Goal: Complete application form

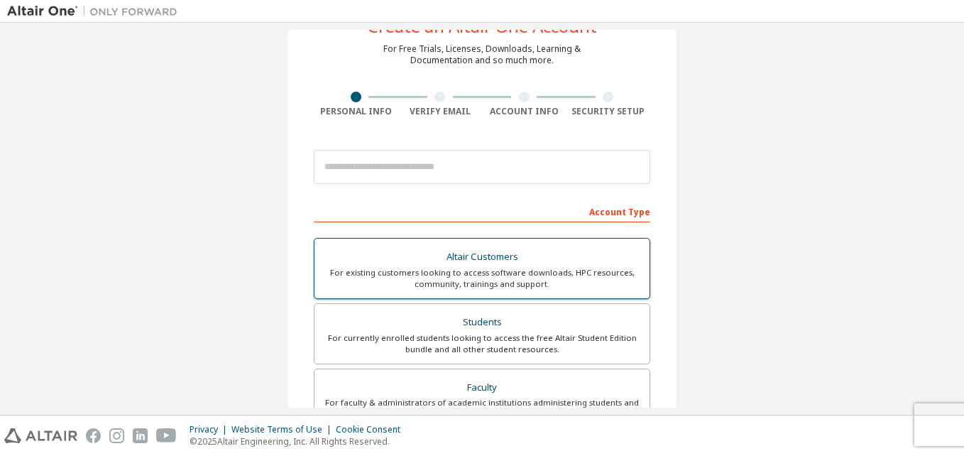
scroll to position [71, 0]
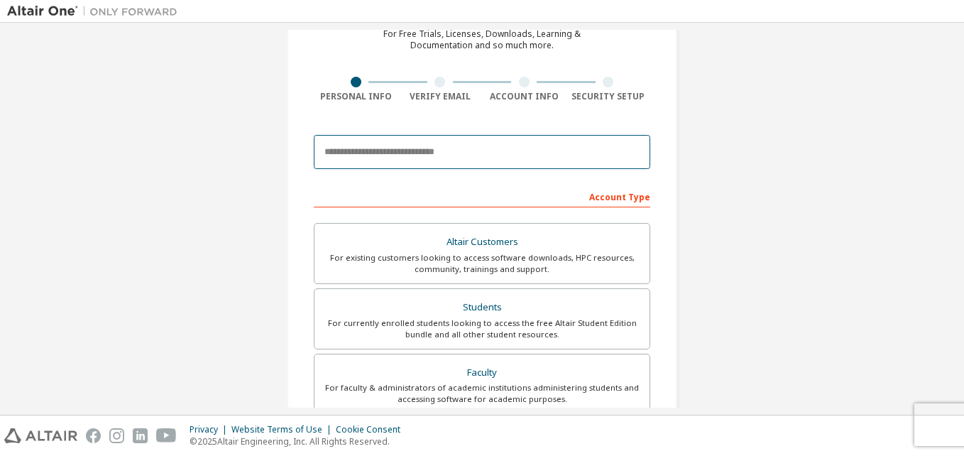
click at [460, 142] on input "email" at bounding box center [482, 152] width 336 height 34
type input "**********"
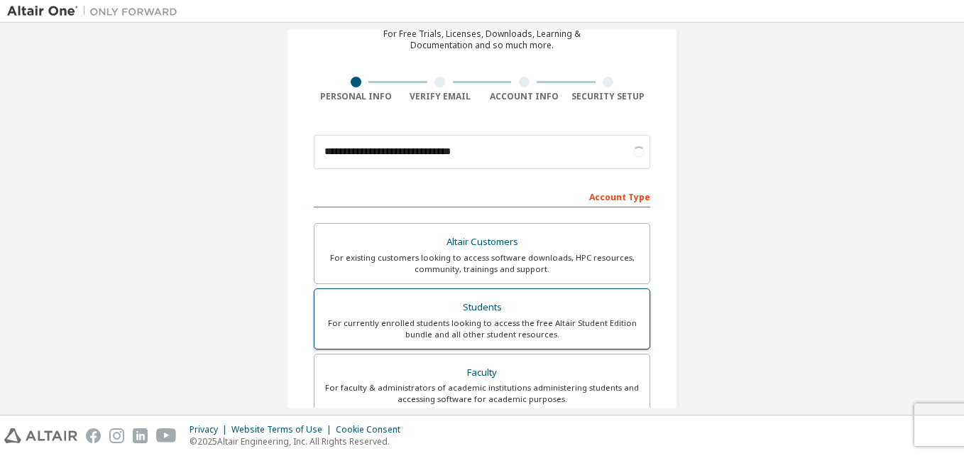
click at [510, 338] on div "For currently enrolled students looking to access the free Altair Student Editi…" at bounding box center [482, 328] width 318 height 23
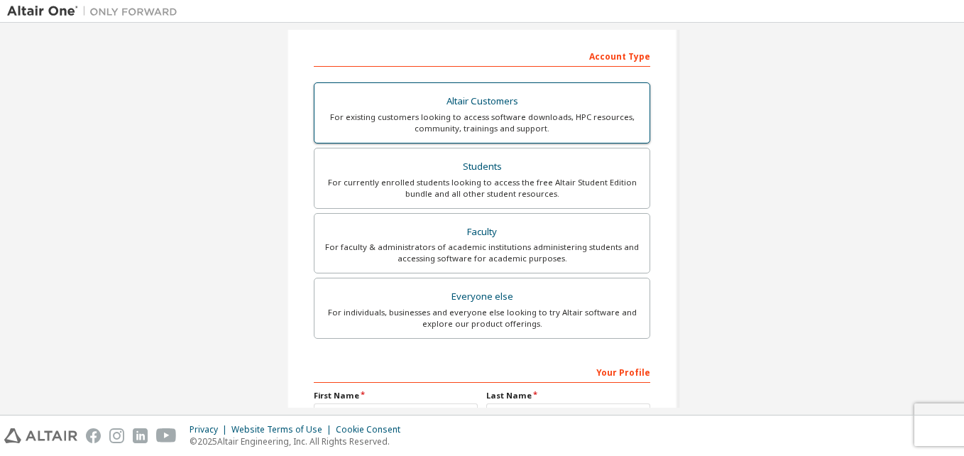
scroll to position [213, 0]
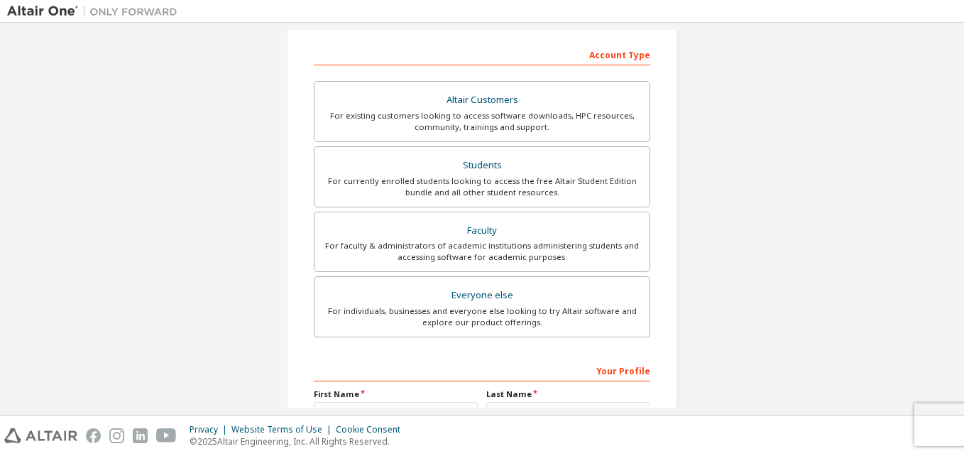
click at [403, 358] on div "Your Profile" at bounding box center [482, 369] width 336 height 23
click at [376, 374] on div "Your Profile" at bounding box center [482, 369] width 336 height 23
click at [347, 389] on label "First Name" at bounding box center [396, 393] width 164 height 11
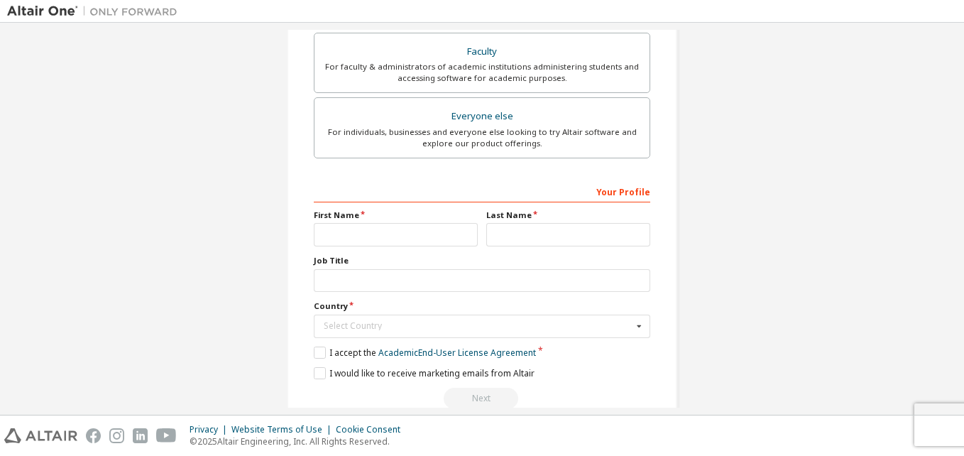
scroll to position [420, 0]
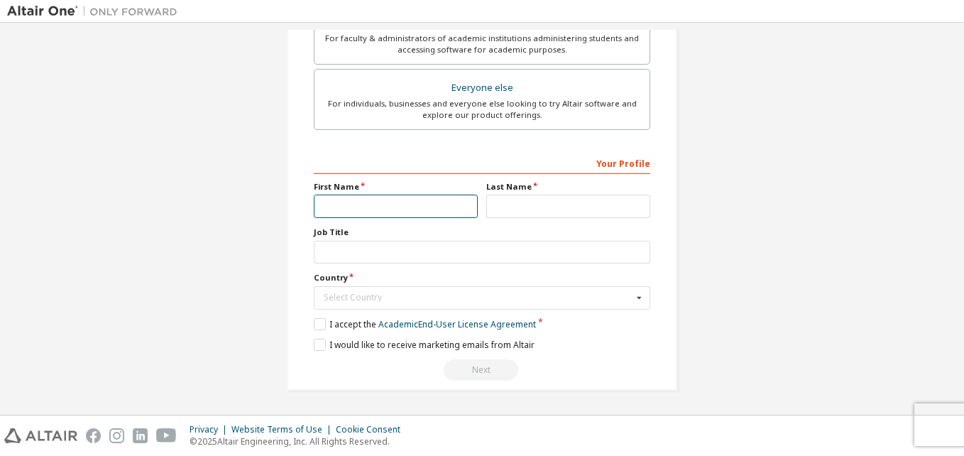
click at [366, 203] on input "text" at bounding box center [396, 205] width 164 height 23
type input "******"
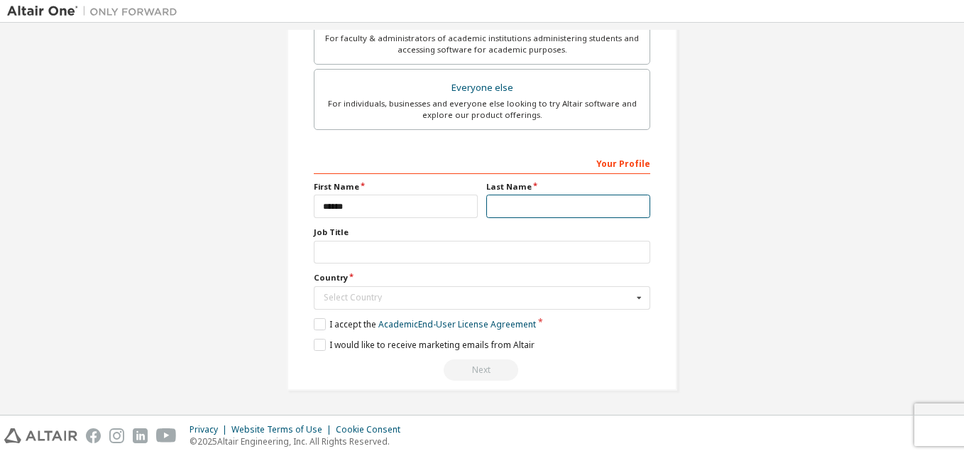
click at [532, 217] on input "text" at bounding box center [568, 205] width 164 height 23
type input "********"
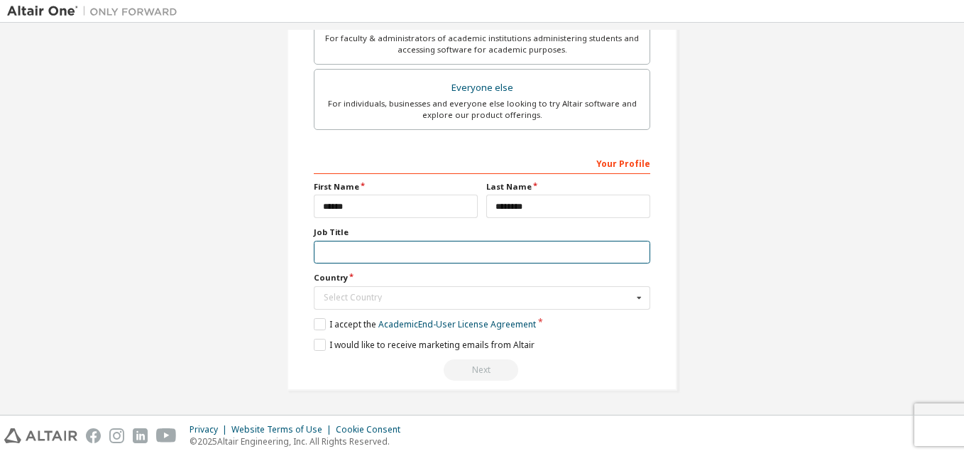
click at [503, 248] on input "text" at bounding box center [482, 252] width 336 height 23
type input "*******"
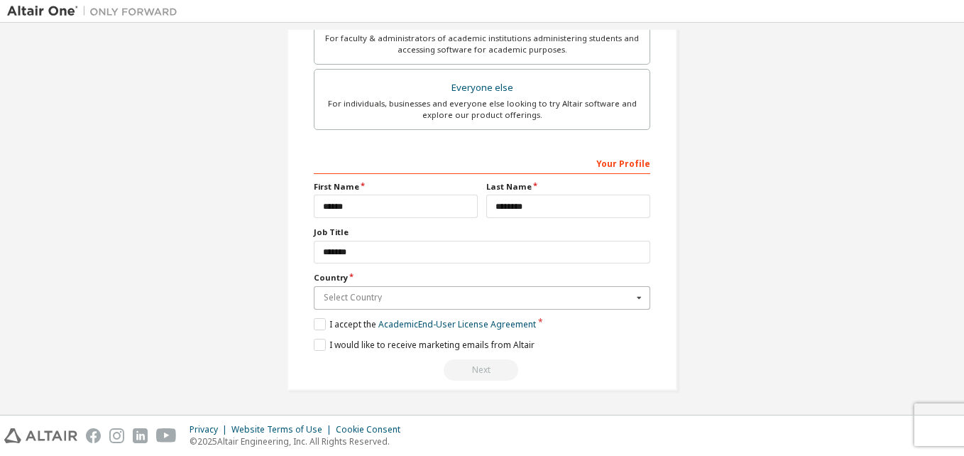
click at [586, 307] on input "text" at bounding box center [482, 298] width 335 height 22
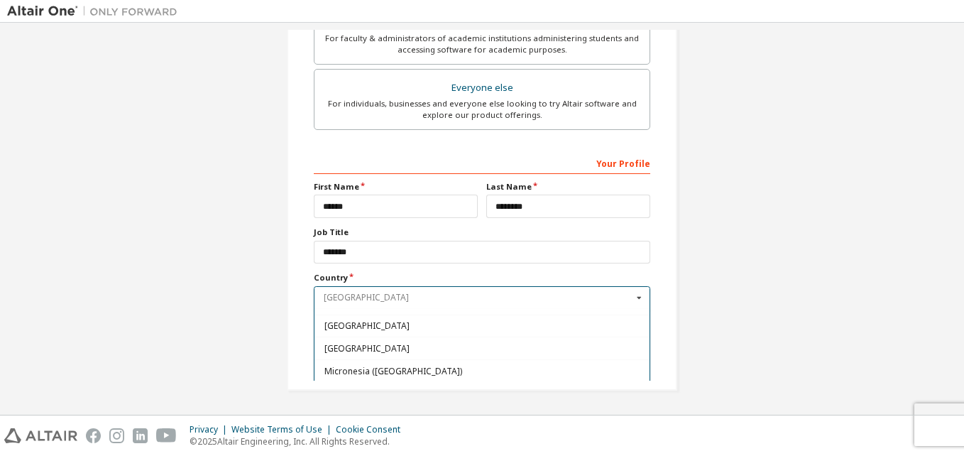
scroll to position [3123, 0]
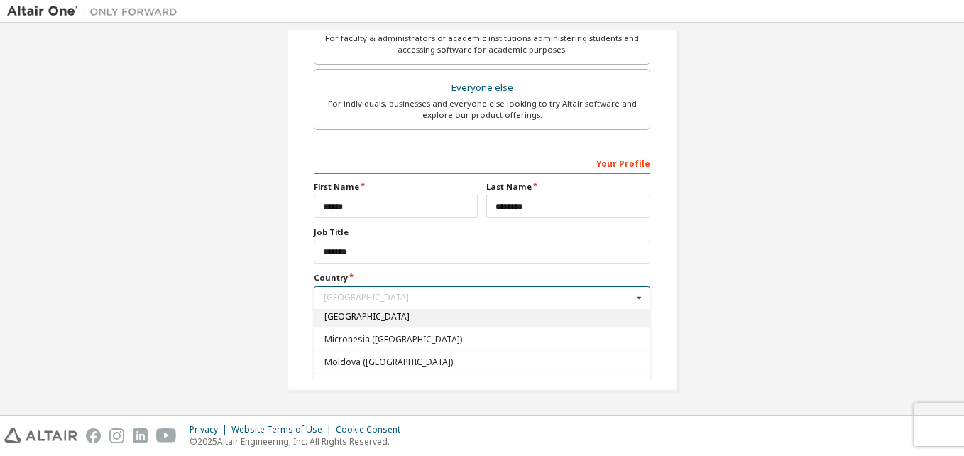
click at [507, 317] on span "[GEOGRAPHIC_DATA]" at bounding box center [482, 316] width 316 height 9
type input "***"
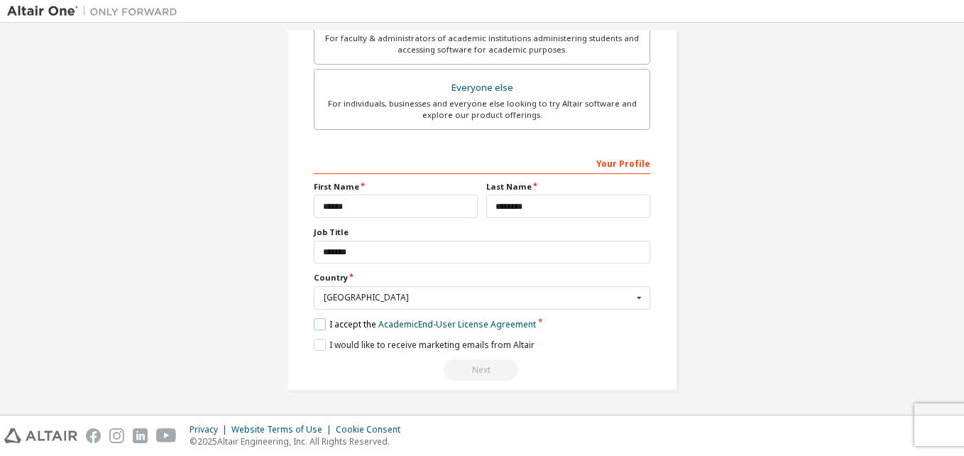
click at [321, 322] on label "I accept the Academic End-User License Agreement" at bounding box center [425, 324] width 222 height 12
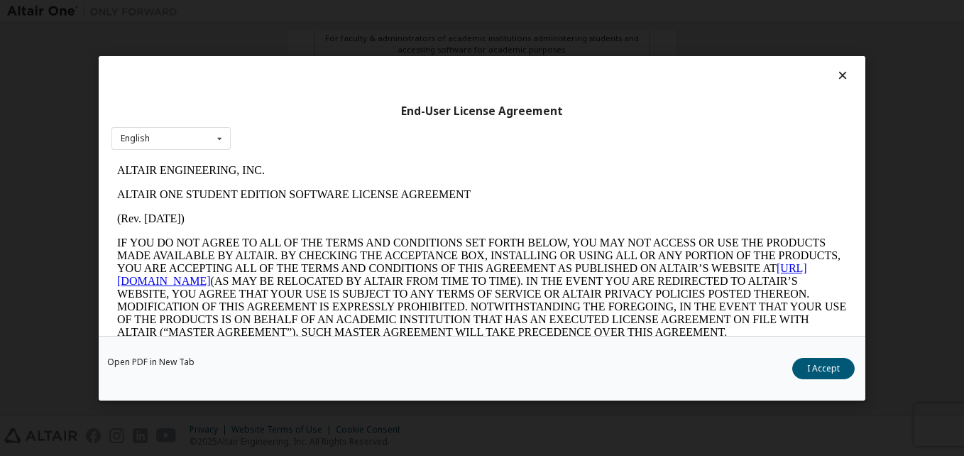
scroll to position [0, 0]
click at [828, 361] on button "I Accept" at bounding box center [823, 367] width 62 height 21
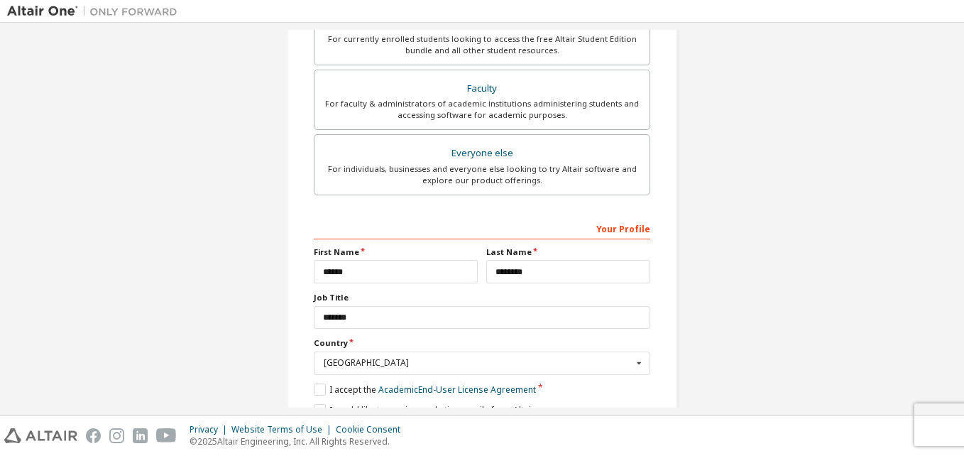
scroll to position [420, 0]
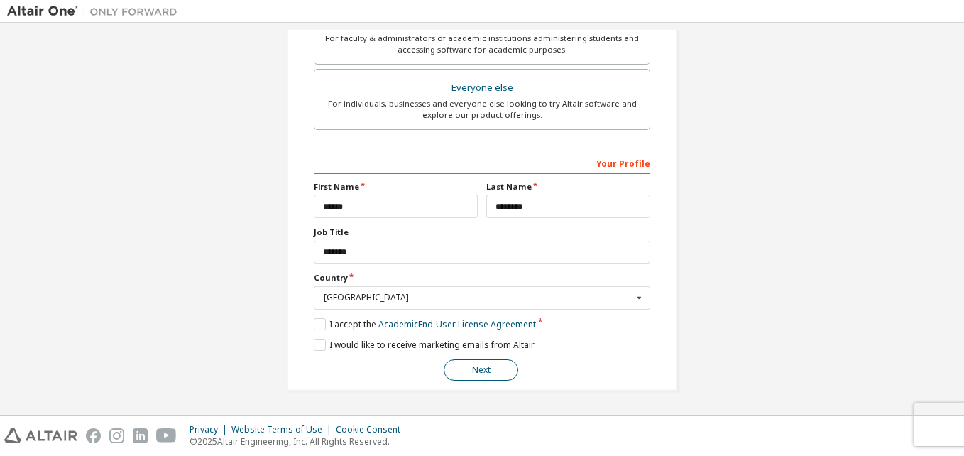
click at [491, 378] on button "Next" at bounding box center [481, 369] width 75 height 21
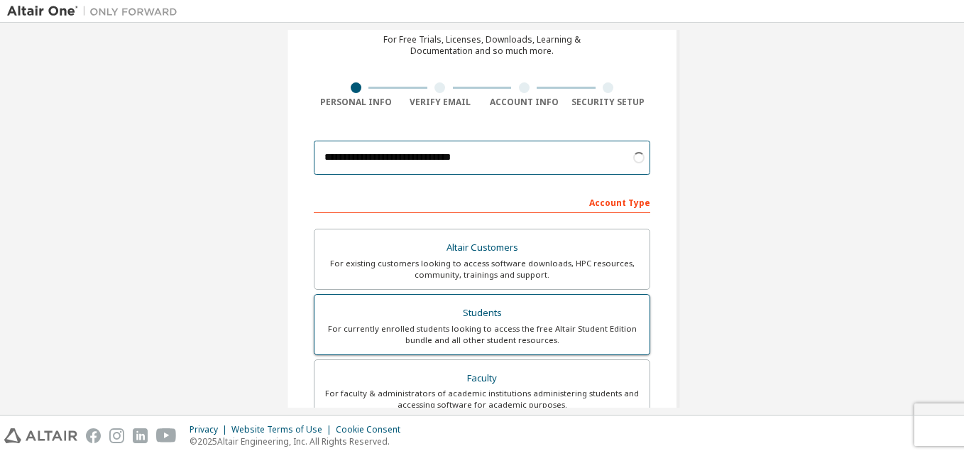
type input "**********"
click at [510, 313] on div "Students" at bounding box center [482, 313] width 318 height 20
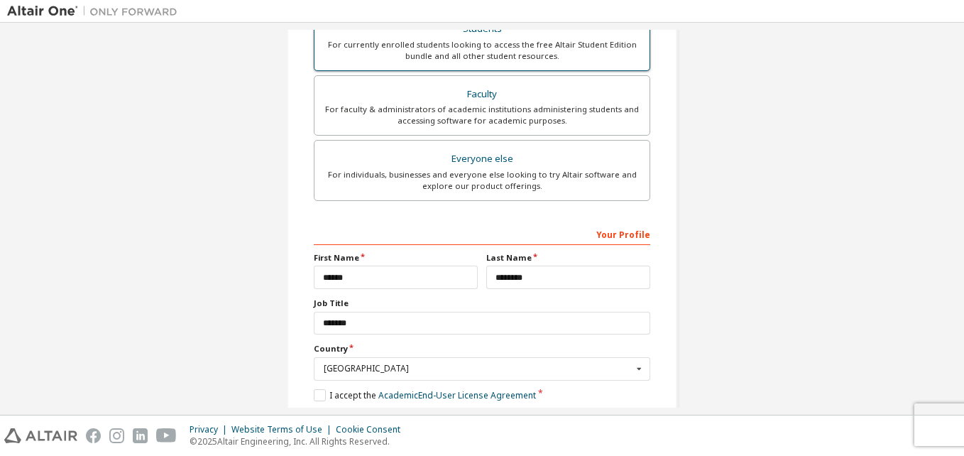
scroll to position [420, 0]
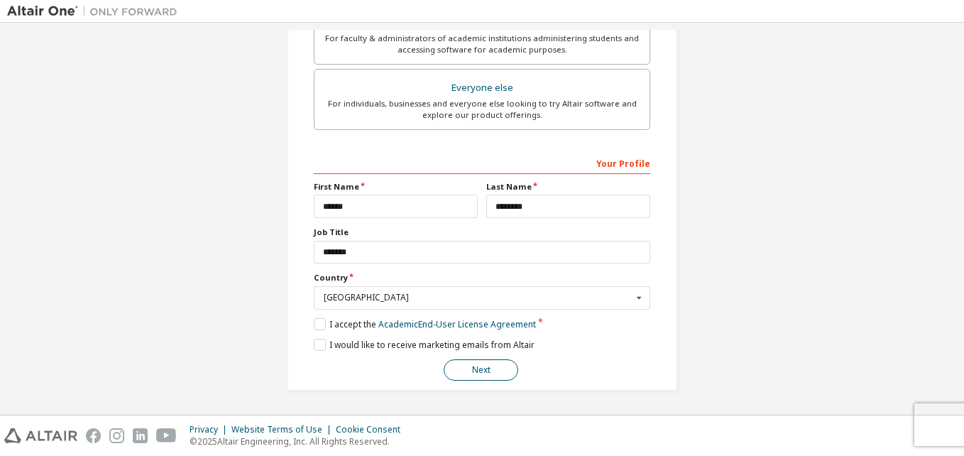
click at [485, 375] on button "Next" at bounding box center [481, 369] width 75 height 21
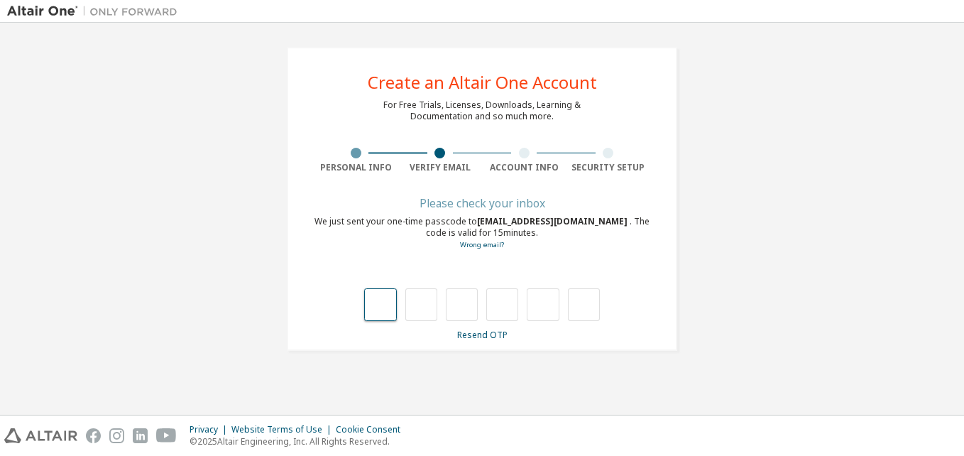
scroll to position [0, 0]
type input "*"
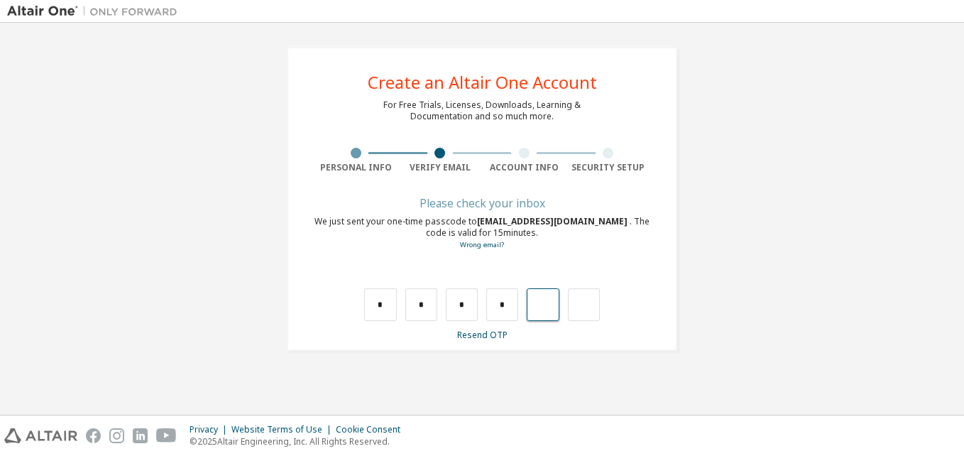
type input "*"
